Goal: Go to known website: Access a specific website the user already knows

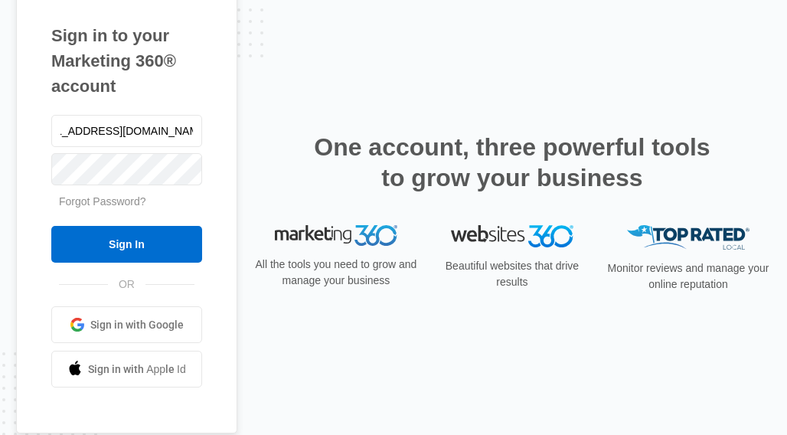
scroll to position [0, 43]
type input "[EMAIL_ADDRESS][DOMAIN_NAME]"
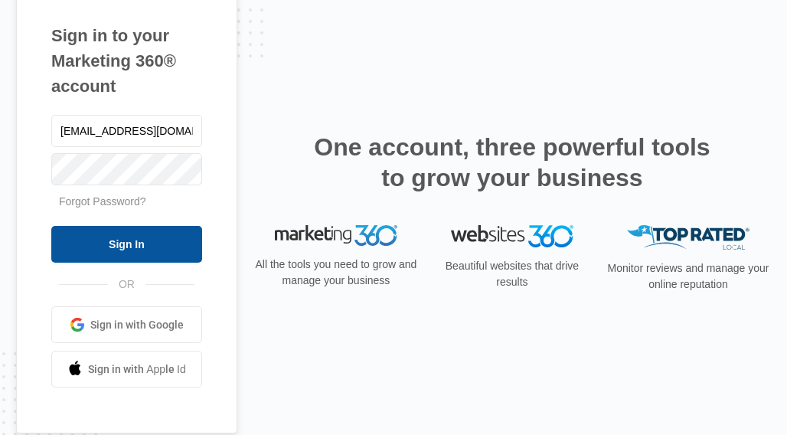
click at [141, 229] on input "Sign In" at bounding box center [126, 244] width 151 height 37
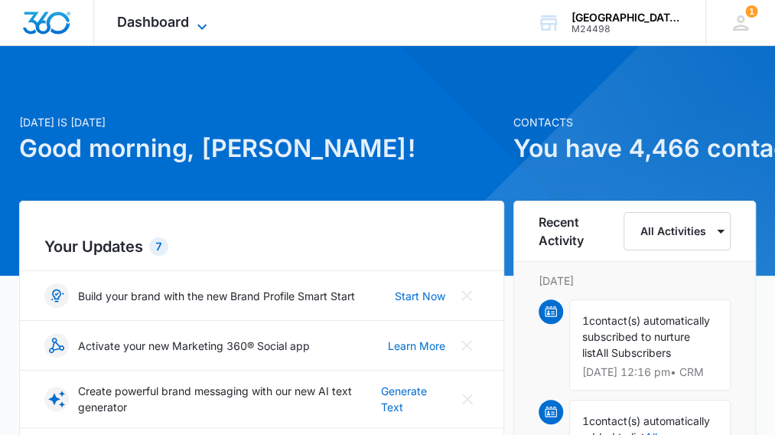
click at [203, 27] on icon at bounding box center [201, 26] width 9 height 5
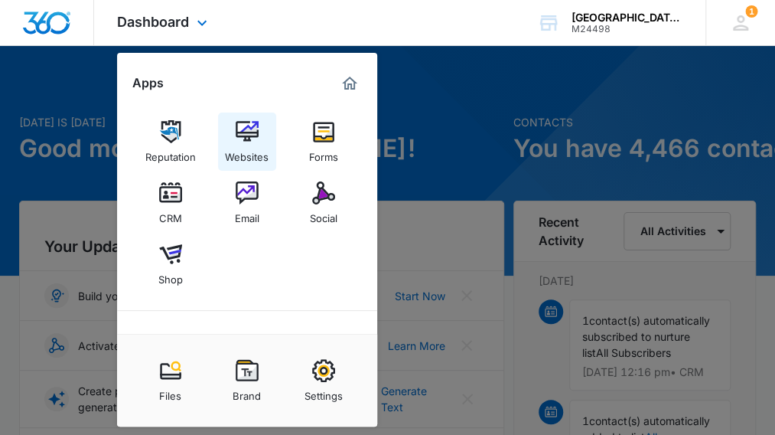
click at [260, 160] on div "Websites" at bounding box center [247, 153] width 44 height 20
